Goal: Task Accomplishment & Management: Use online tool/utility

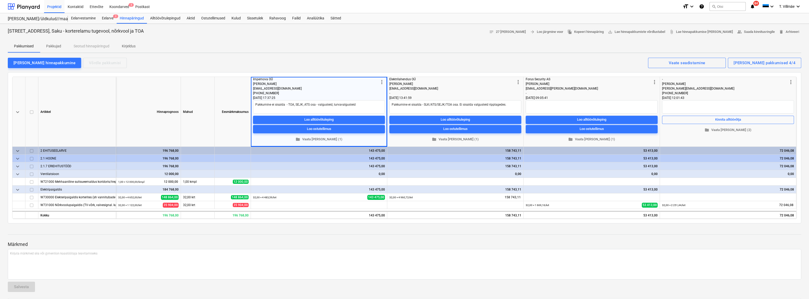
type textarea "x"
click at [117, 5] on div "Koondarved 3" at bounding box center [119, 6] width 26 height 13
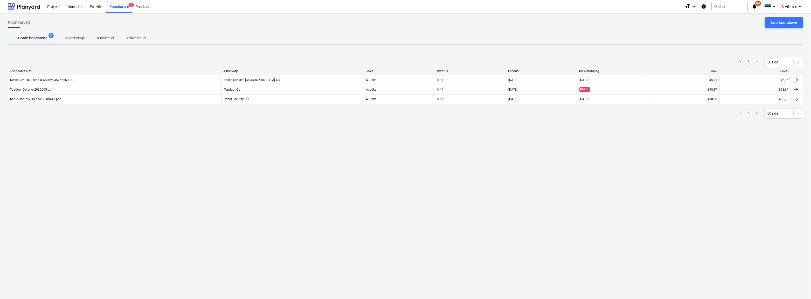
click at [99, 38] on p "Kinnitatud" at bounding box center [105, 38] width 17 height 5
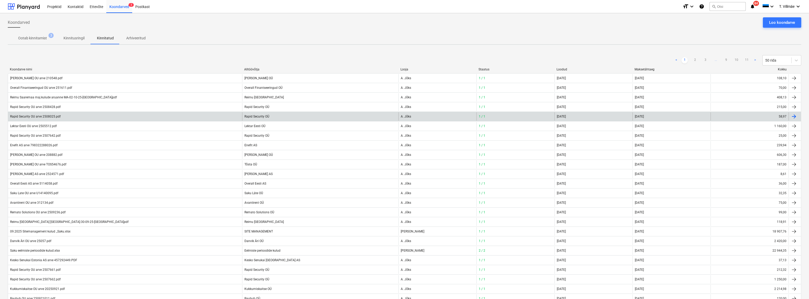
click at [32, 117] on div "Rapid Security OU arve 2508025.pdf" at bounding box center [35, 117] width 51 height 4
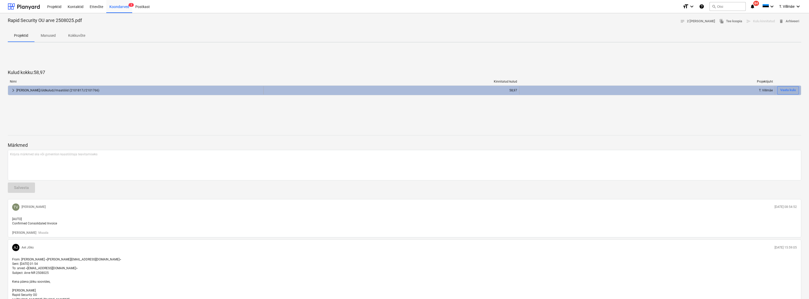
click at [786, 89] on div "Vaata kulu" at bounding box center [788, 90] width 16 height 6
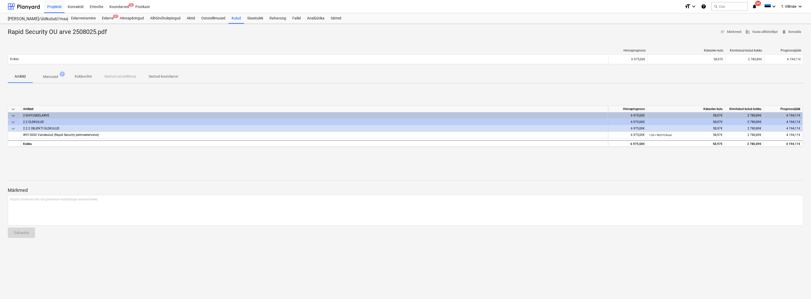
click at [56, 75] on p "Manused" at bounding box center [50, 76] width 15 height 5
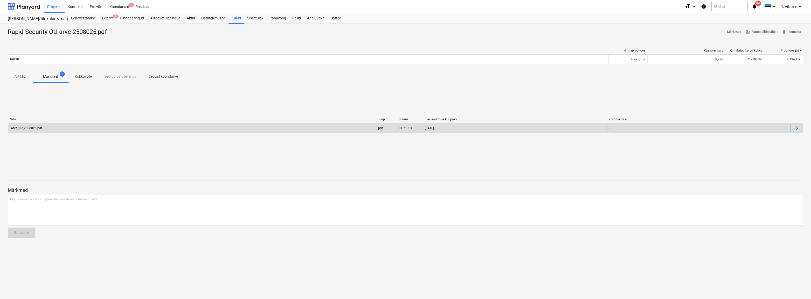
click at [37, 129] on div "Arve_NR_2508025.pdf" at bounding box center [26, 129] width 32 height 4
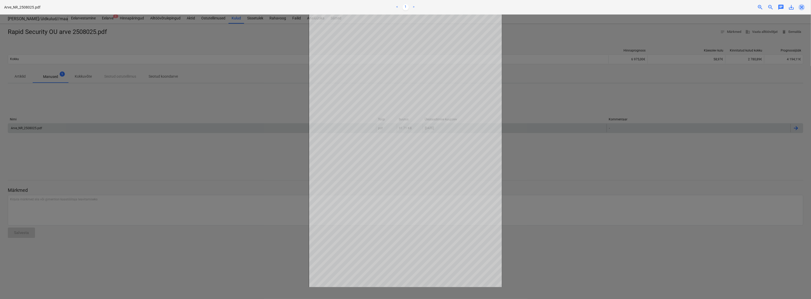
click at [800, 9] on span "close" at bounding box center [801, 7] width 6 height 6
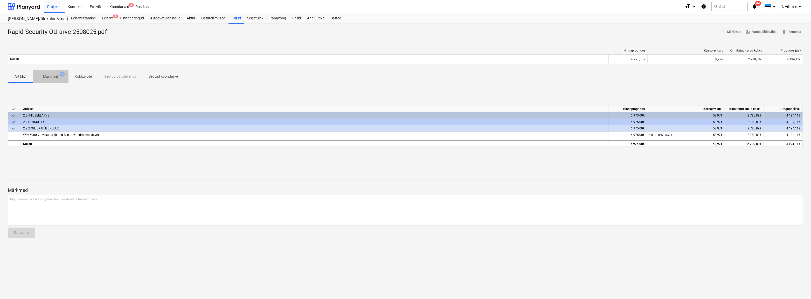
click at [49, 78] on p "Manused" at bounding box center [50, 76] width 15 height 5
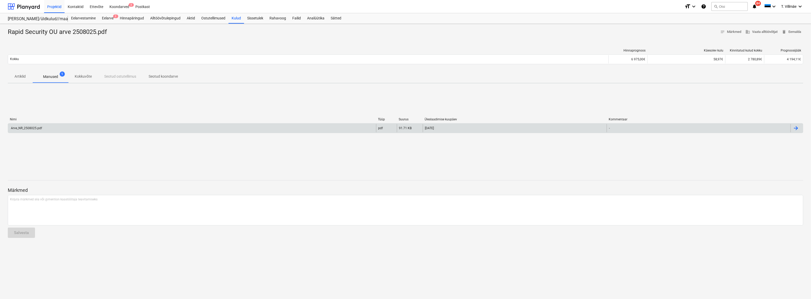
click at [799, 128] on div at bounding box center [796, 128] width 12 height 8
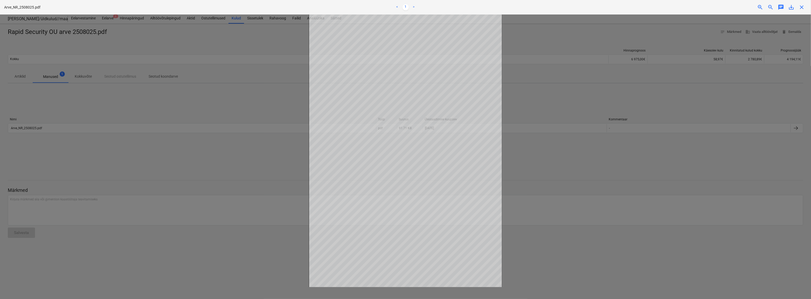
click at [791, 8] on span "save_alt" at bounding box center [791, 7] width 6 height 6
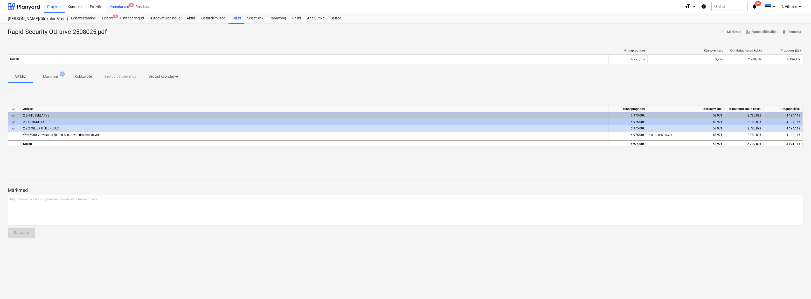
click at [116, 6] on div "Koondarved 3" at bounding box center [119, 6] width 26 height 13
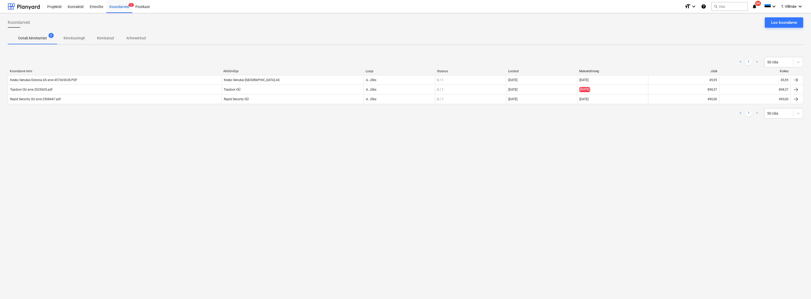
click at [102, 37] on p "Kinnitatud" at bounding box center [105, 38] width 17 height 5
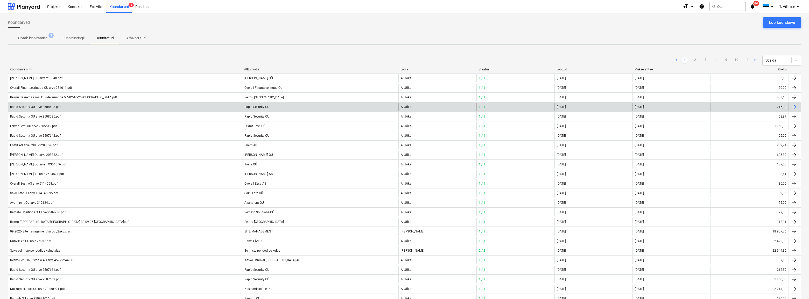
click at [793, 106] on div at bounding box center [794, 107] width 6 height 6
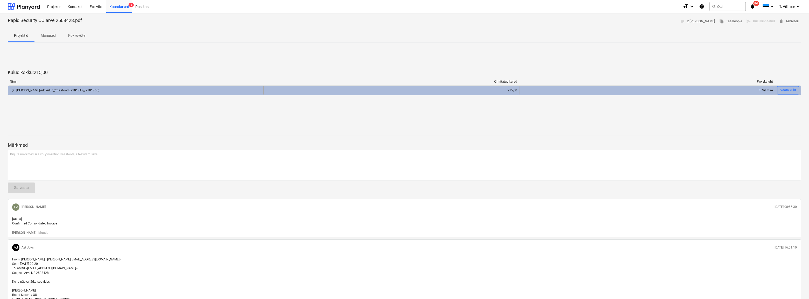
click at [19, 89] on div "[PERSON_NAME]/üldkulud//maatööd (2101817//2101766)" at bounding box center [138, 90] width 245 height 8
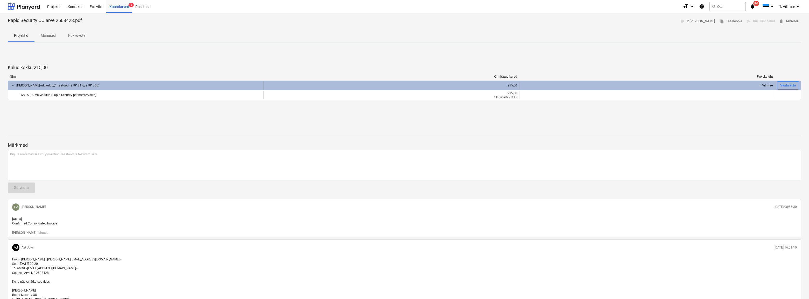
click at [16, 89] on div "[PERSON_NAME]/üldkulud//maatööd (2101817//2101766)" at bounding box center [138, 85] width 245 height 8
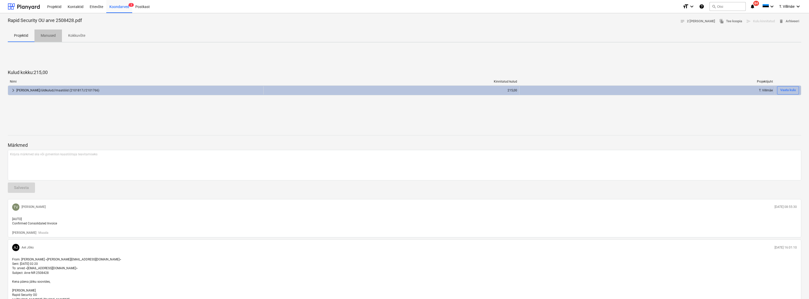
click at [46, 35] on p "Manused" at bounding box center [48, 35] width 15 height 5
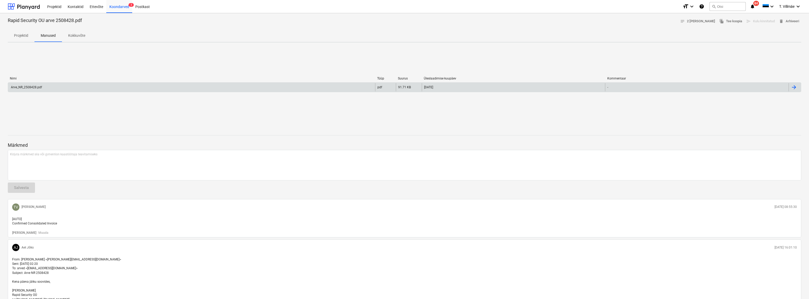
click at [793, 87] on div at bounding box center [794, 87] width 6 height 6
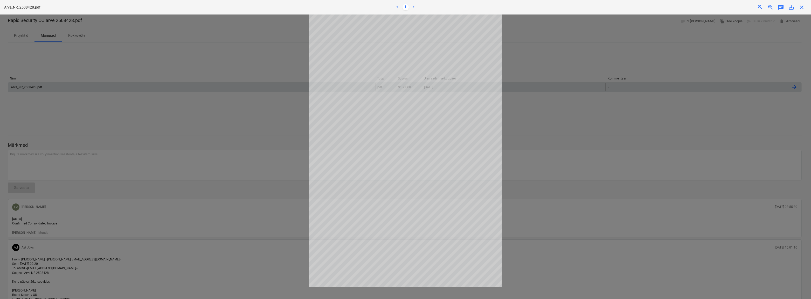
click at [790, 8] on span "save_alt" at bounding box center [791, 7] width 6 height 6
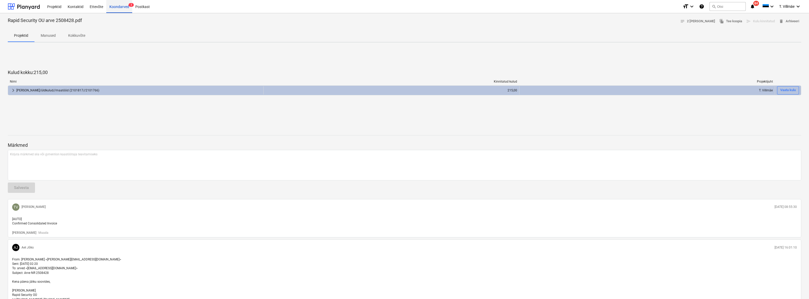
click at [118, 10] on div "Koondarved 3" at bounding box center [119, 6] width 26 height 13
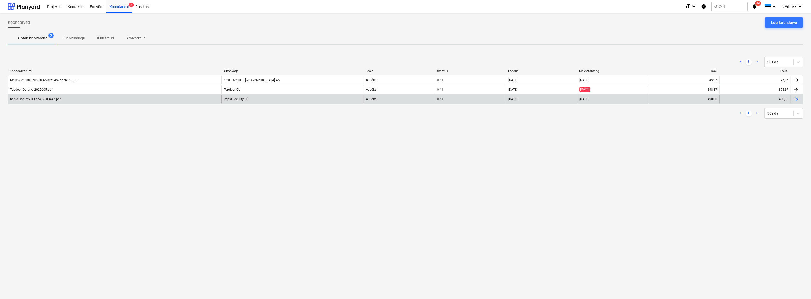
click at [797, 99] on div at bounding box center [796, 99] width 6 height 6
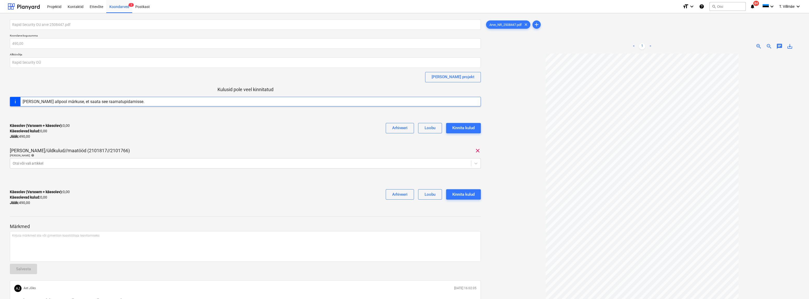
click at [790, 48] on span "save_alt" at bounding box center [790, 46] width 6 height 6
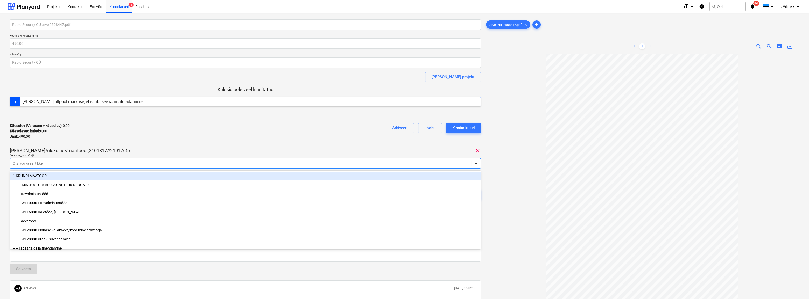
click at [478, 164] on icon at bounding box center [475, 163] width 5 height 5
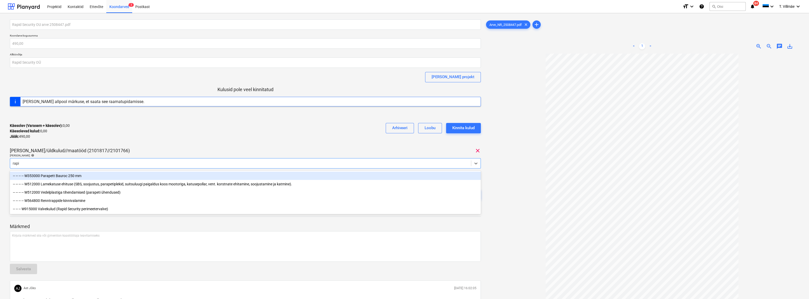
type input "rapid"
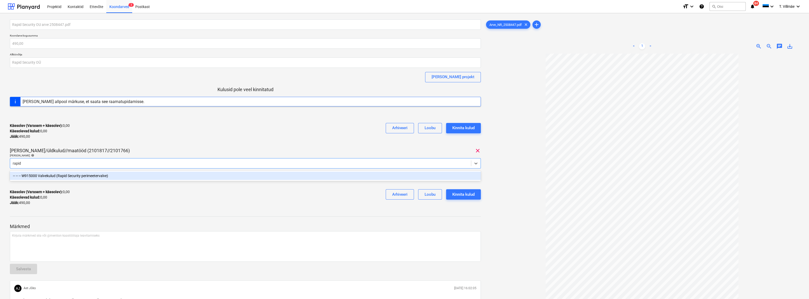
click at [47, 177] on div "-- -- -- W915000 Valvekulud (Rapid Security perimeetervalve)" at bounding box center [245, 176] width 471 height 8
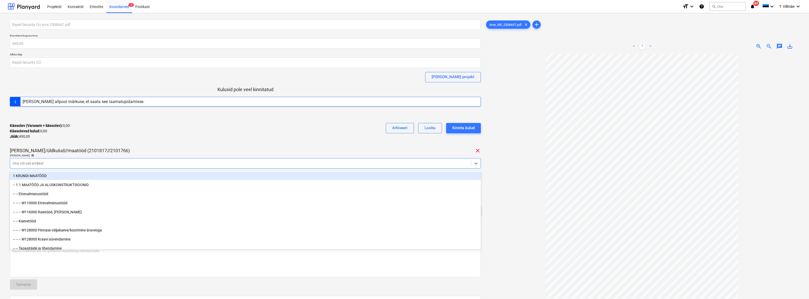
click at [228, 148] on div "[PERSON_NAME]/üldkulud//maatööd (2101817//2101766) clear" at bounding box center [245, 151] width 471 height 6
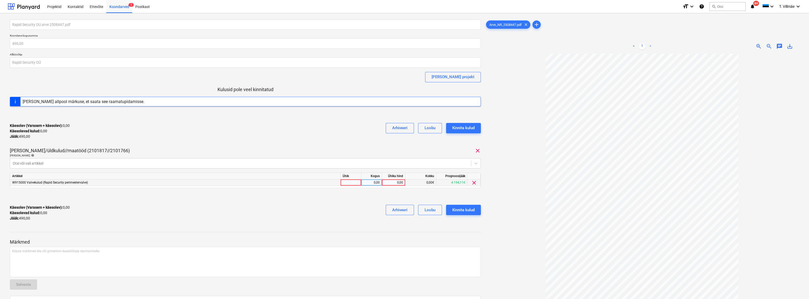
click at [352, 184] on div at bounding box center [351, 183] width 21 height 6
type input "kmpl"
click at [368, 181] on div "0,00" at bounding box center [371, 183] width 16 height 6
type input "1"
click at [402, 185] on div "0,00" at bounding box center [393, 183] width 19 height 6
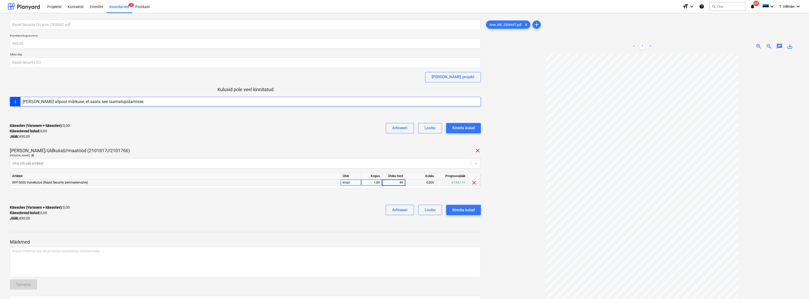
type input "490"
click at [341, 208] on div "Käesolev (Varasem + käesolev) : 0,00 Käesolevad kulud : 0,00 Jääk : 490,00 Arhi…" at bounding box center [245, 213] width 471 height 25
click at [458, 209] on div "Kinnita kulud" at bounding box center [463, 210] width 22 height 7
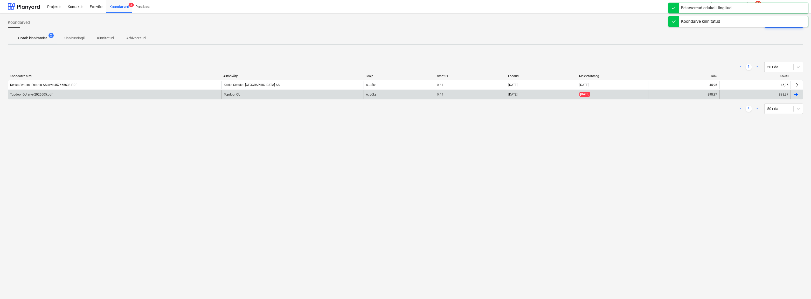
click at [27, 95] on div "Topdoor OU arve 2025605.pdf" at bounding box center [31, 95] width 42 height 4
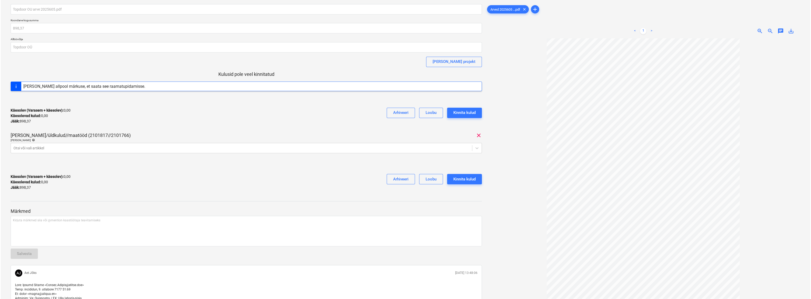
scroll to position [23, 0]
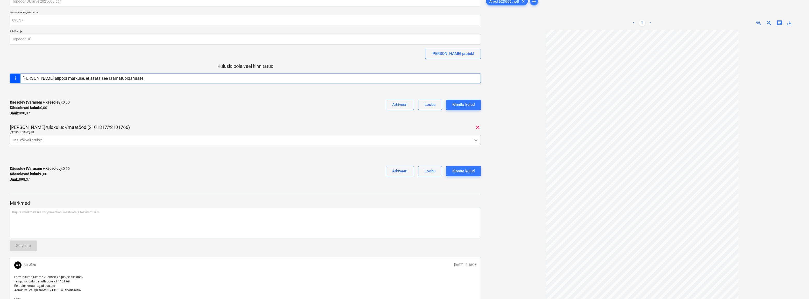
click at [476, 143] on div at bounding box center [475, 140] width 9 height 9
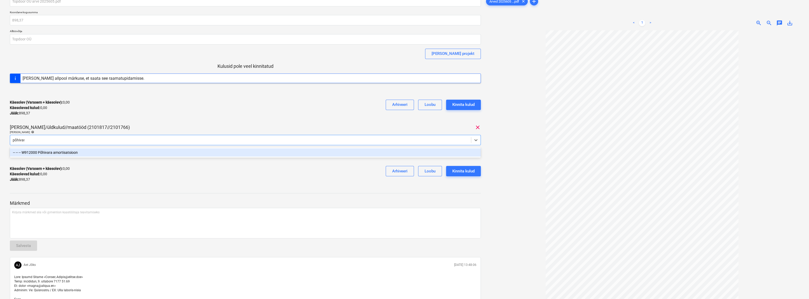
type input "põhivara"
click at [76, 154] on div "-- -- -- W912000 Põhivara amortisatsioon" at bounding box center [245, 153] width 471 height 8
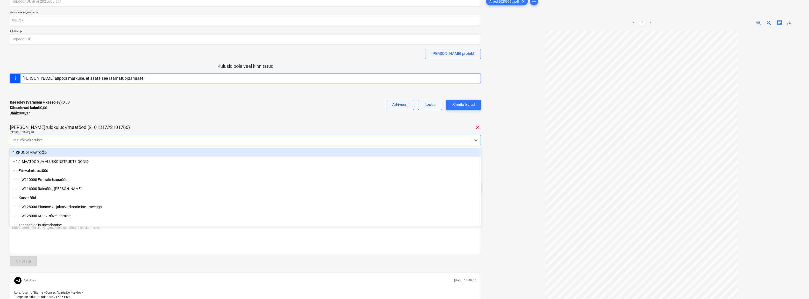
click at [157, 127] on div "[PERSON_NAME]/üldkulud//maatööd (2101817//2101766) clear" at bounding box center [245, 127] width 471 height 6
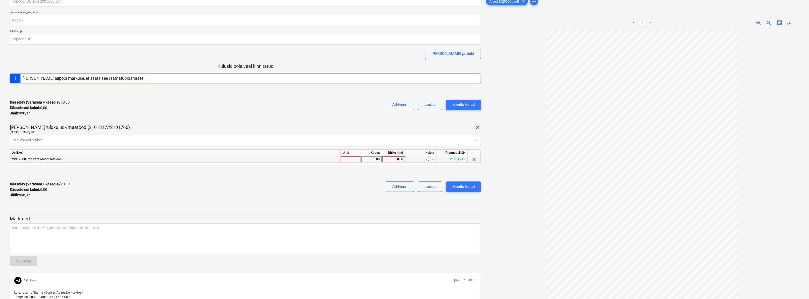
click at [352, 159] on div at bounding box center [351, 159] width 21 height 6
type input "kmpl"
click at [378, 162] on div "0,00" at bounding box center [371, 159] width 16 height 6
type input "1"
click at [395, 159] on div "0,00" at bounding box center [393, 159] width 19 height 6
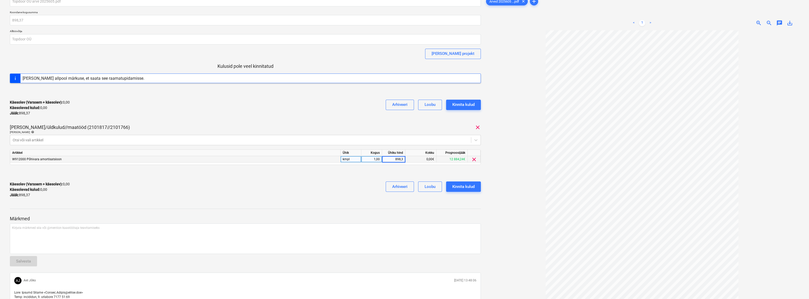
type input "898,37"
click at [306, 189] on div "Käesolev (Varasem + käesolev) : 0,00 Käesolevad kulud : 0,00 Jääk : 898,37 Arhi…" at bounding box center [245, 190] width 471 height 25
click at [75, 234] on div "Kirjuta märkmed siia või @mention kaastöötaja teavitamiseks ﻿" at bounding box center [245, 239] width 471 height 31
click at [39, 228] on p "﻿ @ Aet Jõks ﻿ ﻿" at bounding box center [245, 228] width 466 height 5
click at [159, 228] on span "Reimuga oleme sellest rääkinud, et tegemist on siis põhivaras olevate autommats…" at bounding box center [109, 229] width 162 height 4
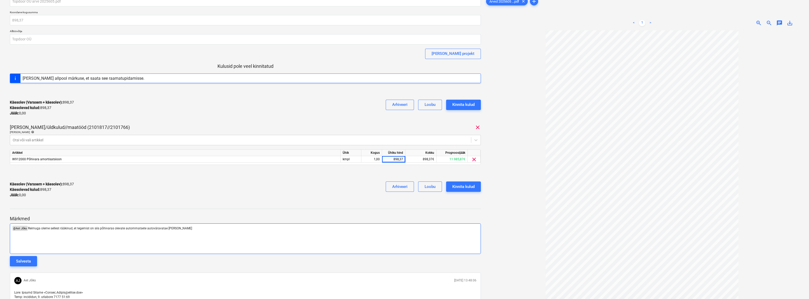
click at [164, 228] on span "Reimuga oleme sellest rääkinud, et tegemist on siis põhivaras olevate autommats…" at bounding box center [110, 229] width 164 height 4
click at [177, 229] on p "﻿ @ Aet Jõks ﻿ Reimuga oleme sellest rääkinud, et tegemist on siis põhivaras ol…" at bounding box center [245, 228] width 466 height 5
click at [99, 228] on span "Reimuga oleme sellest rääkinud, et tegemist on siis põhivaras olevate autommats…" at bounding box center [117, 229] width 178 height 4
click at [131, 229] on span "Reimuga oleme sellest rääkinud, et tegemist on põhivaras olevate autommatsete a…" at bounding box center [115, 229] width 174 height 4
click at [200, 229] on p "﻿ @ Aet Jõks ﻿ Reimuga oleme sellest rääkinud, et tegemist on põhivaras olevate…" at bounding box center [245, 228] width 466 height 5
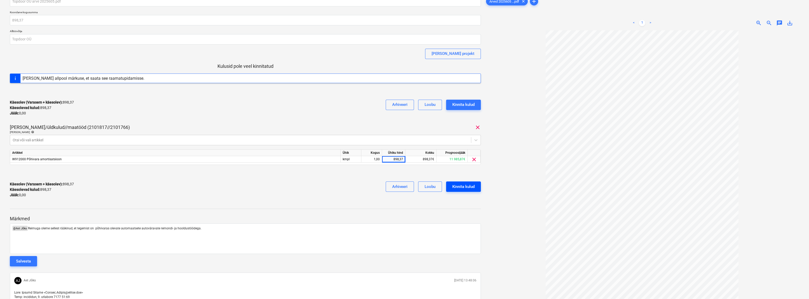
click at [474, 188] on div "Kinnita kulud" at bounding box center [463, 187] width 22 height 7
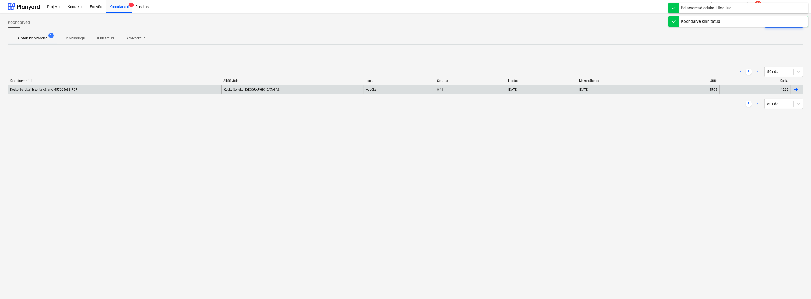
click at [50, 90] on div "Kesko Senukai Estonia AS arve 457665638.PDF" at bounding box center [43, 90] width 67 height 4
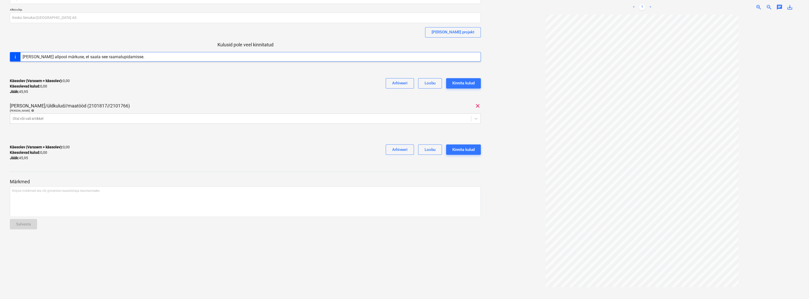
scroll to position [45, 0]
click at [478, 119] on icon at bounding box center [475, 118] width 5 height 5
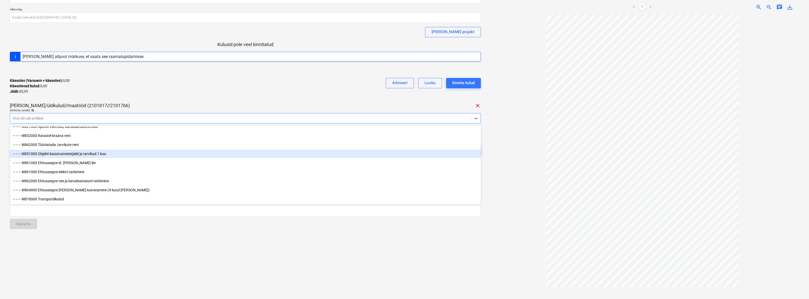
scroll to position [2757, 0]
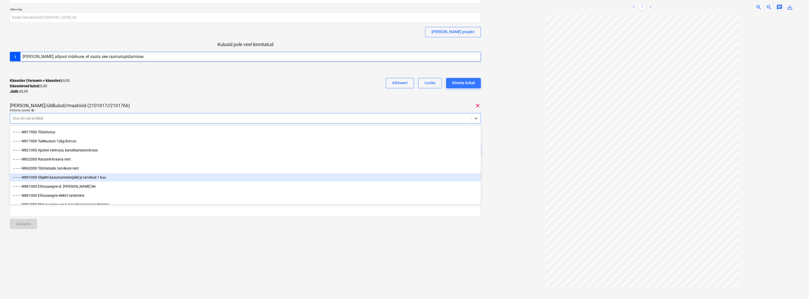
click at [55, 178] on div "-- -- -- W851000 Objekti kasutusmaterjalid ja tarvikud 1 kuu" at bounding box center [245, 177] width 471 height 8
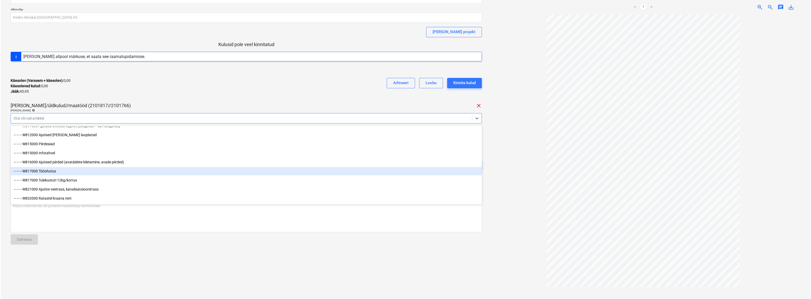
scroll to position [2710, 0]
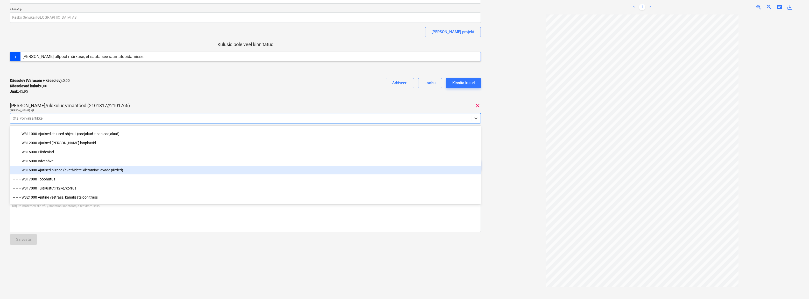
click at [55, 170] on div "-- -- -- W816000 Ajutised piirded (avatäidete kiletamine, avade piirded)" at bounding box center [245, 170] width 471 height 8
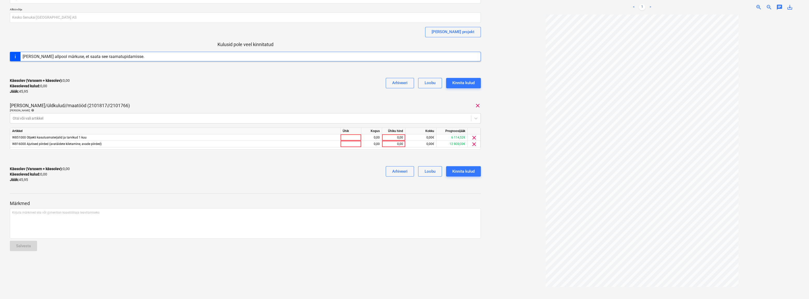
click at [154, 102] on div "Kesko Senukai Estonia AS arve 457665638.PDF Koondarve kogusumma 45,95 Alltöövõt…" at bounding box center [245, 80] width 471 height 213
click at [350, 145] on div at bounding box center [351, 144] width 21 height 6
type input "kmpl"
click at [371, 145] on div "0,00" at bounding box center [371, 144] width 16 height 6
type input "1"
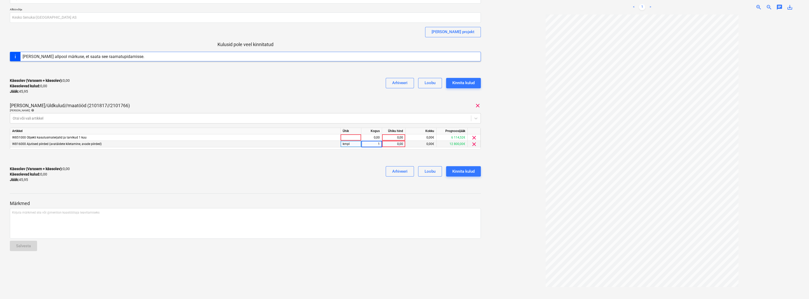
click at [402, 144] on div "0,00" at bounding box center [393, 144] width 19 height 6
click at [474, 136] on span "clear" at bounding box center [474, 138] width 6 height 6
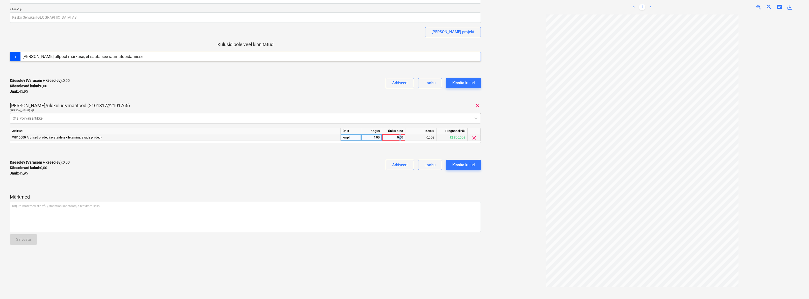
click at [401, 137] on div "0,00" at bounding box center [393, 138] width 19 height 6
click at [401, 137] on input at bounding box center [393, 138] width 23 height 6
type input "45,95"
click at [336, 167] on div "Käesolev (Varasem + käesolev) : 0,00 Käesolevad kulud : 0,00 Jääk : 45,95 Arhiv…" at bounding box center [245, 168] width 471 height 25
click at [472, 168] on div "Kinnita kulud" at bounding box center [463, 165] width 22 height 7
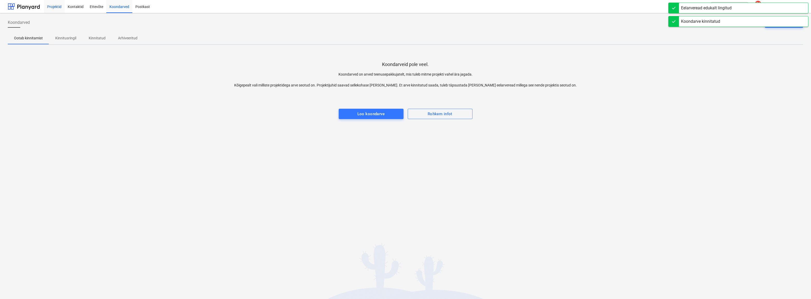
click at [53, 5] on div "Projektid" at bounding box center [54, 6] width 20 height 13
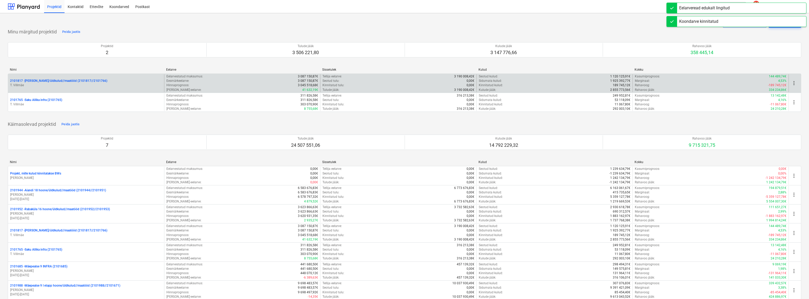
click at [44, 82] on p "2101817 - [PERSON_NAME]/üldkulud//maatööd (2101817//2101766)" at bounding box center [58, 81] width 97 height 4
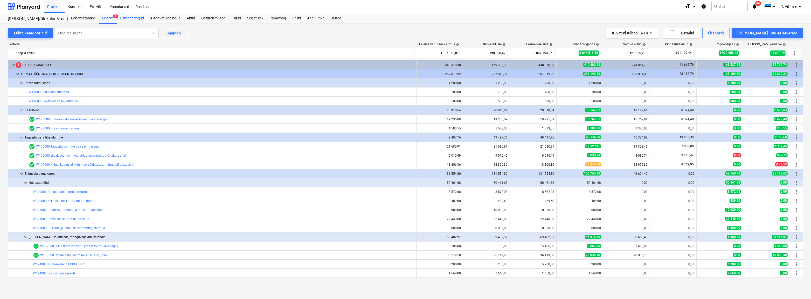
click at [131, 18] on div "Hinnapäringud" at bounding box center [132, 18] width 30 height 10
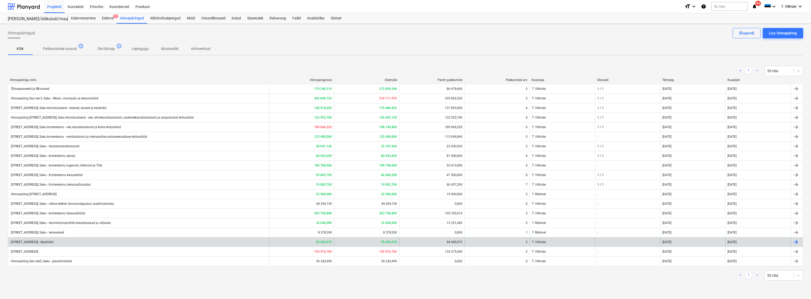
click at [67, 242] on div "[STREET_ADDRESS] - kipsitööd" at bounding box center [138, 242] width 261 height 8
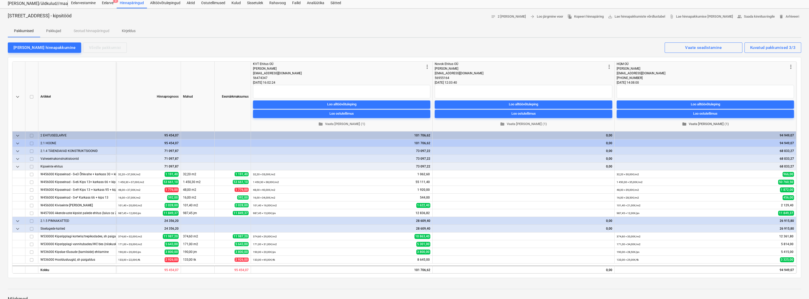
scroll to position [23, 0]
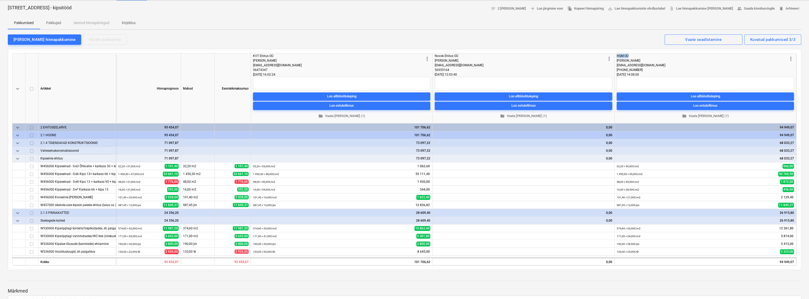
drag, startPoint x: 617, startPoint y: 54, endPoint x: 629, endPoint y: 54, distance: 11.9
click at [629, 54] on div "HQM OÜ" at bounding box center [702, 56] width 171 height 5
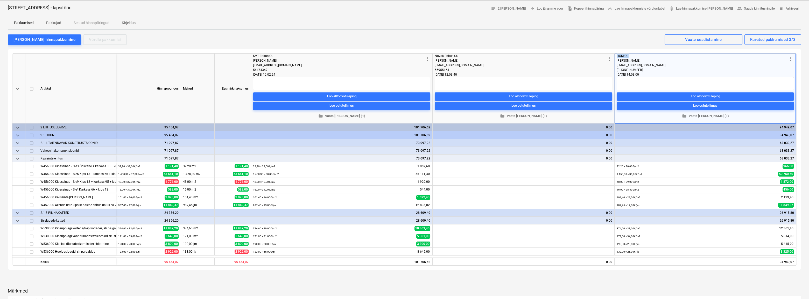
copy div "HQM OÜ"
click at [510, 41] on div "[PERSON_NAME] hinnapakkumine Võrdle pakkumisi Kuvatud pakkumised 3/3 Vaate sead…" at bounding box center [405, 39] width 794 height 11
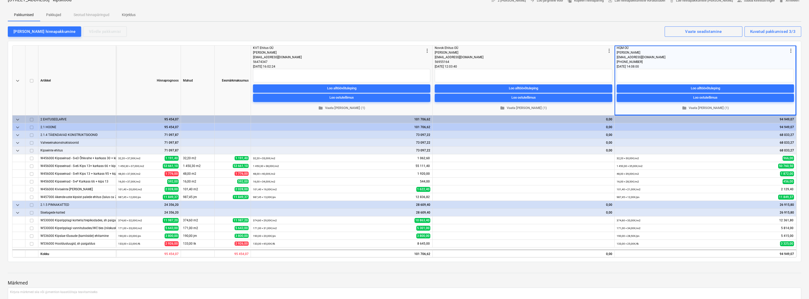
scroll to position [0, 0]
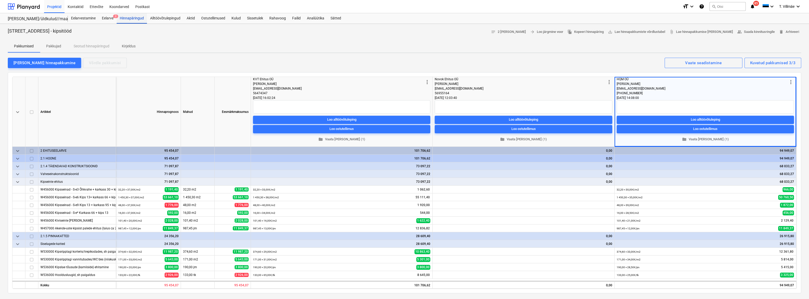
click at [125, 19] on div "Hinnapäringud" at bounding box center [132, 18] width 30 height 10
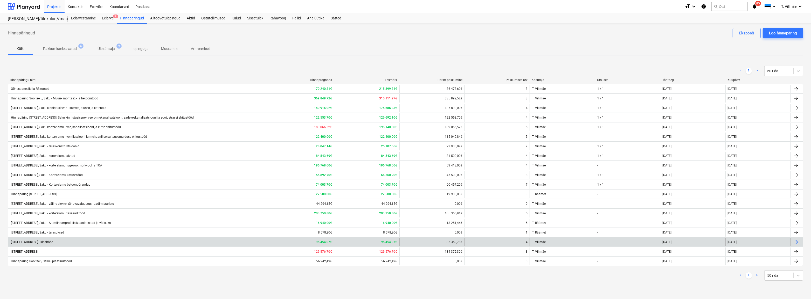
click at [53, 242] on div "[STREET_ADDRESS] - kipsitööd" at bounding box center [31, 243] width 43 height 4
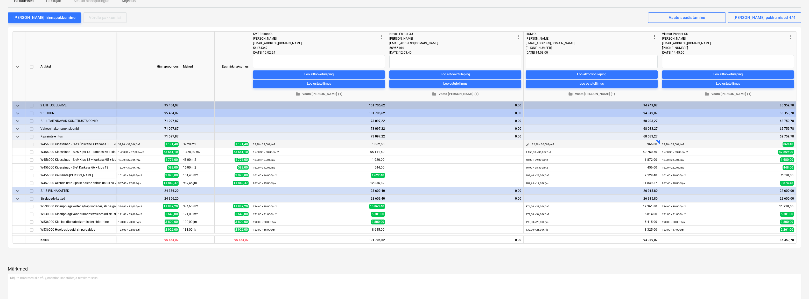
scroll to position [47, 0]
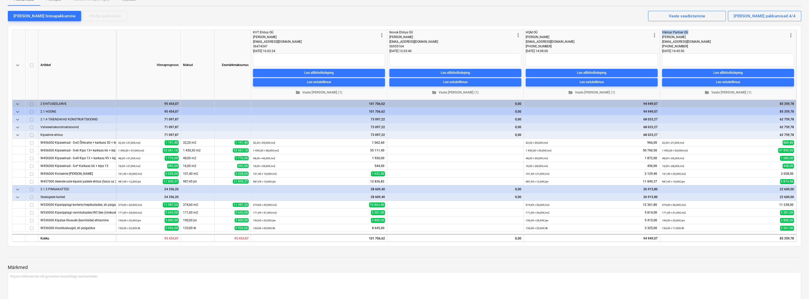
drag, startPoint x: 687, startPoint y: 31, endPoint x: 662, endPoint y: 34, distance: 25.0
click at [662, 34] on div "Vikmar Partner OÜ" at bounding box center [725, 32] width 126 height 5
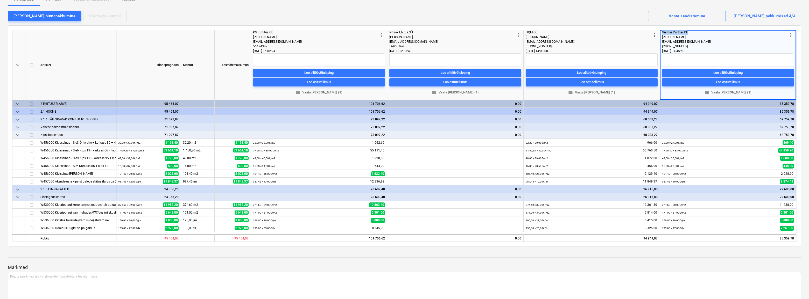
copy div "Vikmar Partner OÜ"
click at [378, 10] on div "[PERSON_NAME] hinnapakkumine Võrdle pakkumisi Kuvatud pakkumised 4/4 Vaate sead…" at bounding box center [405, 15] width 794 height 11
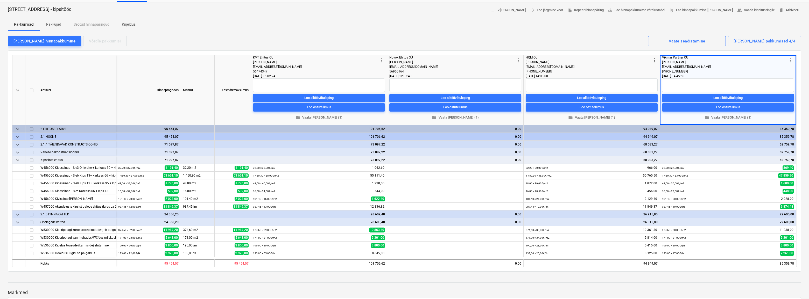
scroll to position [0, 0]
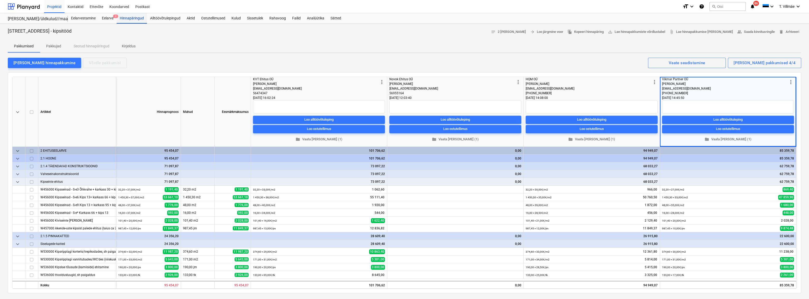
click at [131, 18] on div "Hinnapäringud" at bounding box center [132, 18] width 30 height 10
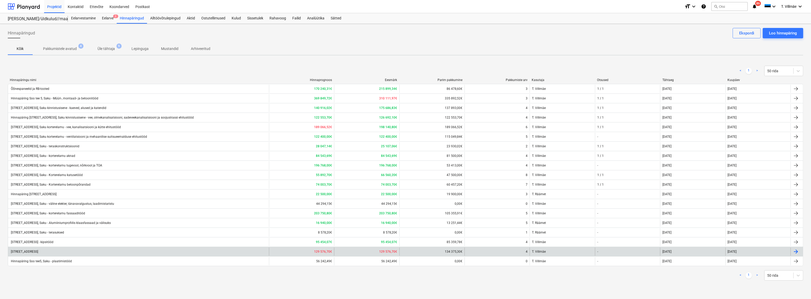
click at [24, 251] on div "[STREET_ADDRESS]" at bounding box center [24, 252] width 28 height 4
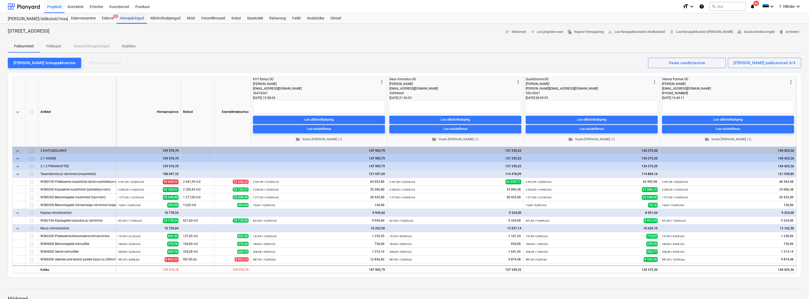
click at [130, 19] on div "Hinnapäringud" at bounding box center [132, 18] width 30 height 10
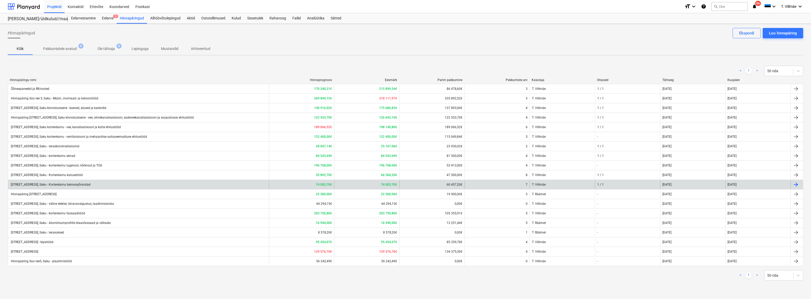
click at [88, 185] on div "[STREET_ADDRESS], Saku - Korterelamu betoonpõrandad" at bounding box center [50, 185] width 80 height 4
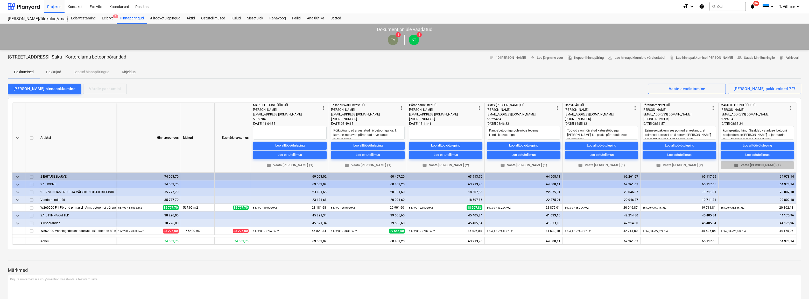
click at [761, 165] on span "folder Vaata [PERSON_NAME] (1)" at bounding box center [757, 166] width 69 height 6
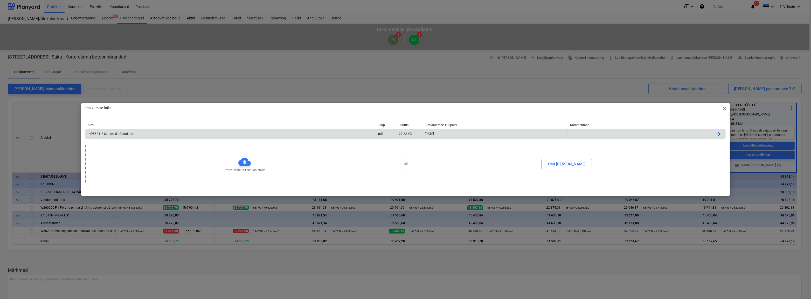
click at [721, 135] on div at bounding box center [718, 134] width 6 height 6
click at [724, 108] on span "close" at bounding box center [724, 109] width 6 height 6
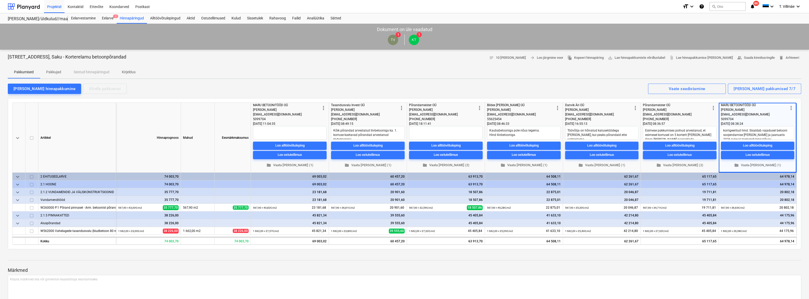
type textarea "x"
